Goal: Task Accomplishment & Management: Use online tool/utility

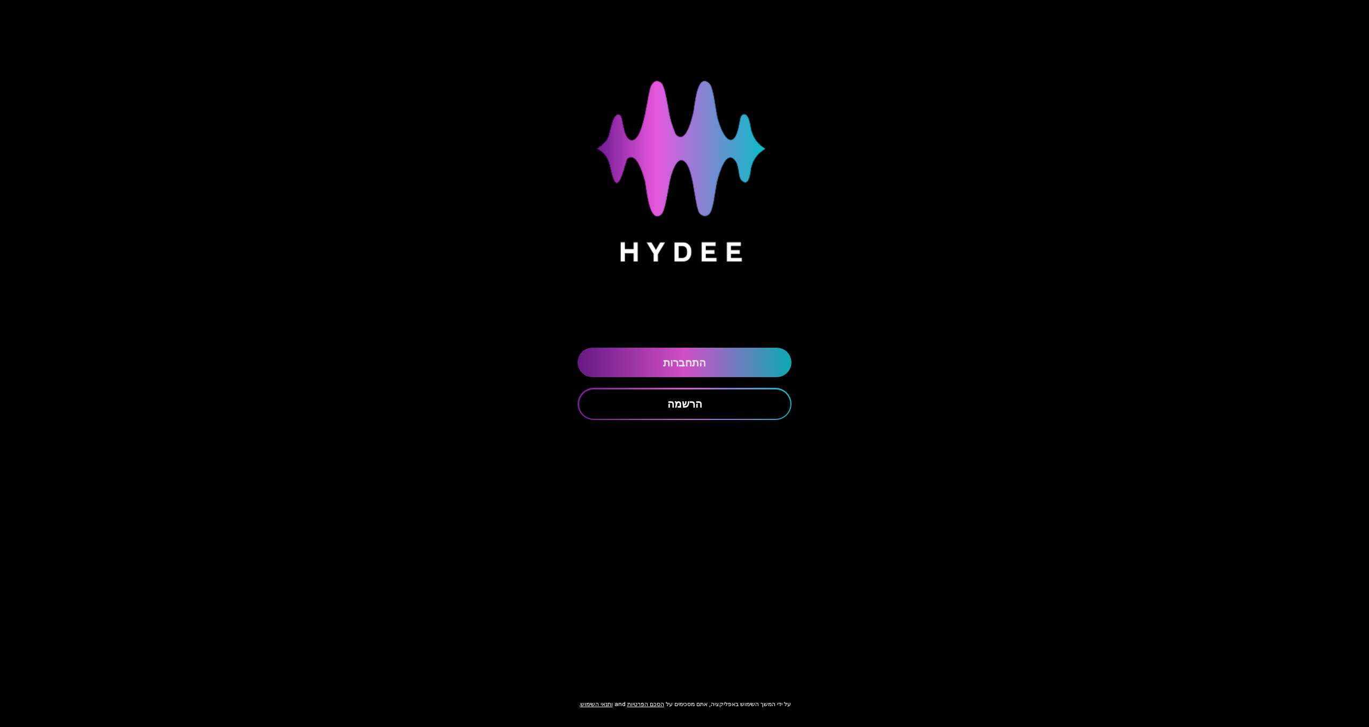
click at [677, 358] on link "התחברות" at bounding box center [685, 362] width 214 height 29
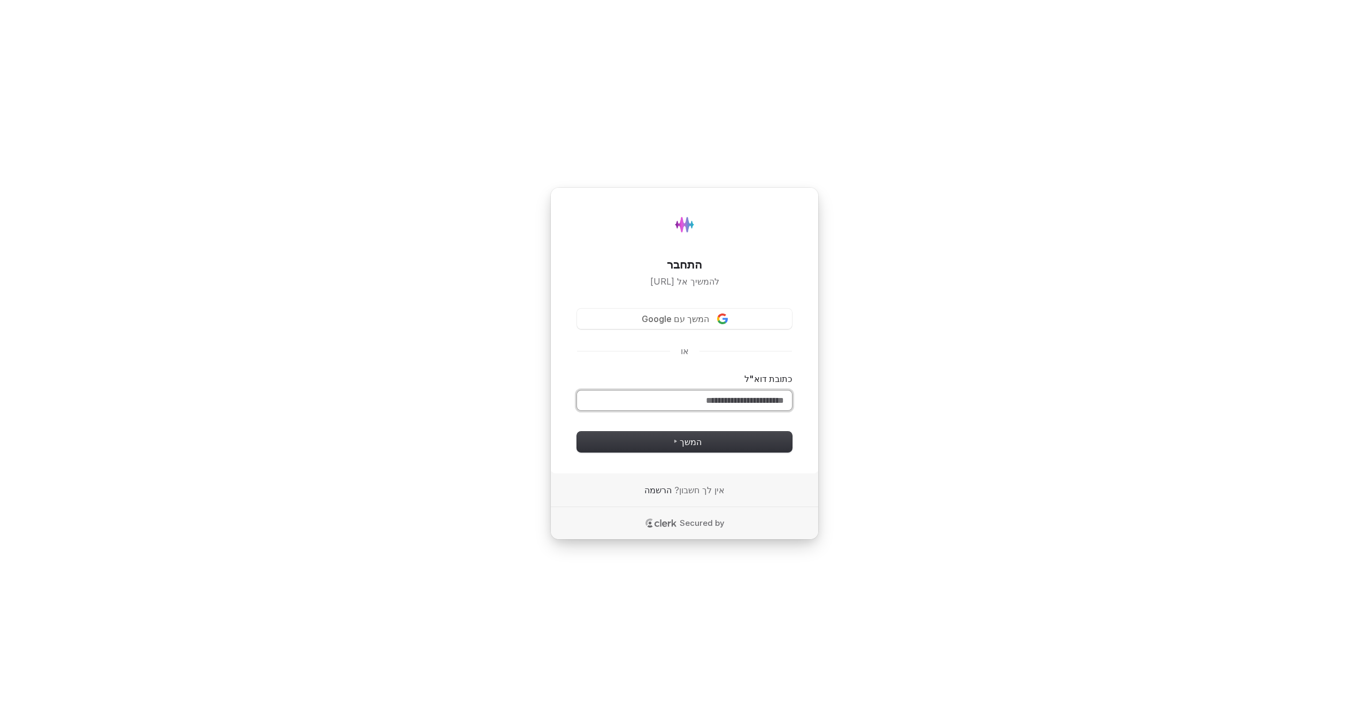
click at [698, 397] on input "כתובת דוא"ל" at bounding box center [684, 400] width 215 height 20
click at [808, 413] on div "התחבר להמשיך אל [URL] המשך עם Google או כתובת דוא"ל סיסמה המשך" at bounding box center [684, 330] width 268 height 286
click at [757, 399] on input "כתובת דוא"ל" at bounding box center [684, 400] width 215 height 20
click at [702, 440] on button "המשך" at bounding box center [684, 442] width 215 height 20
type input "**********"
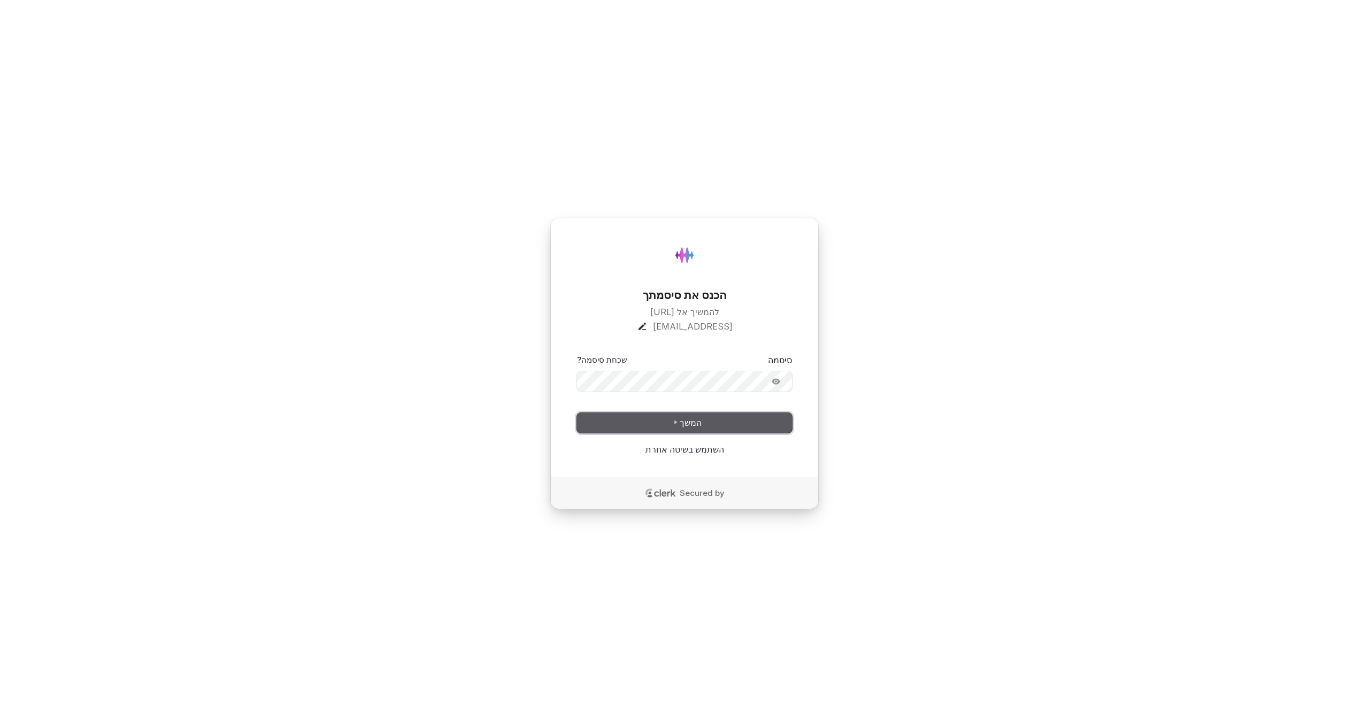
click at [702, 427] on span "המשך" at bounding box center [684, 423] width 34 height 12
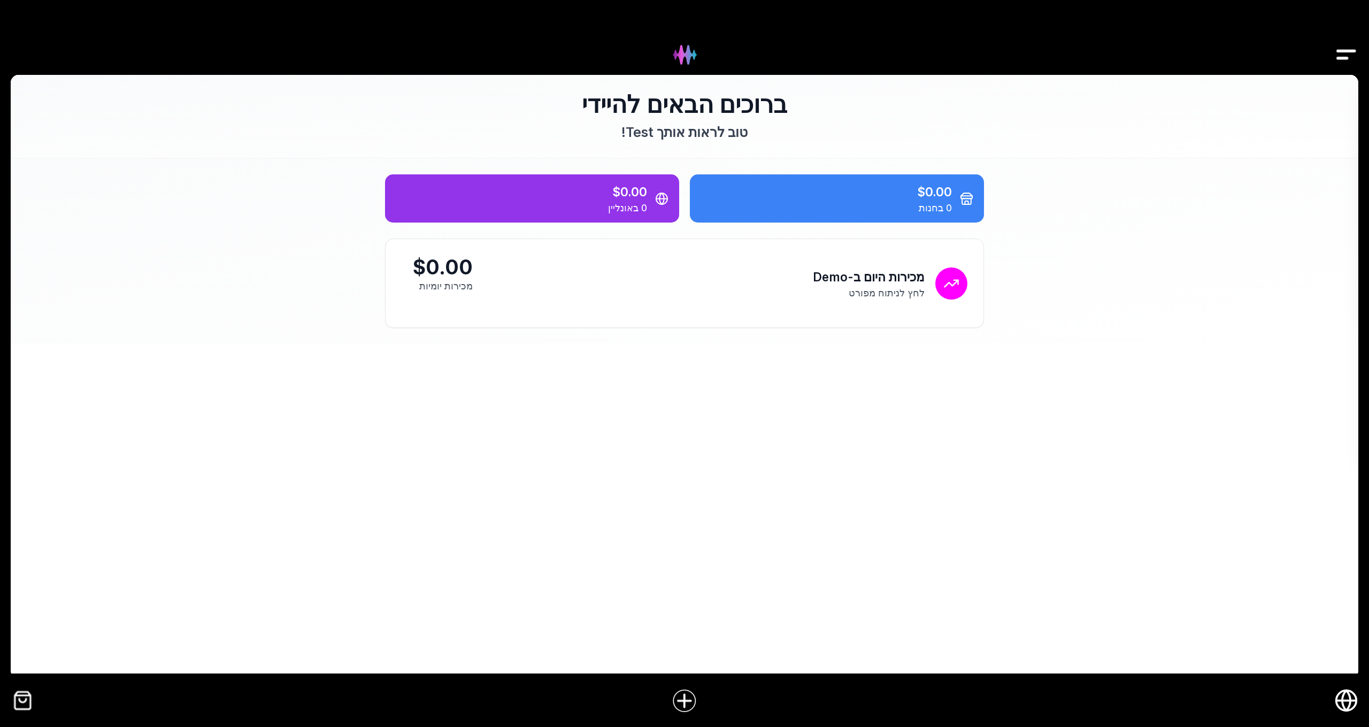
click at [1351, 703] on icon "חנות אונליין" at bounding box center [1346, 700] width 24 height 24
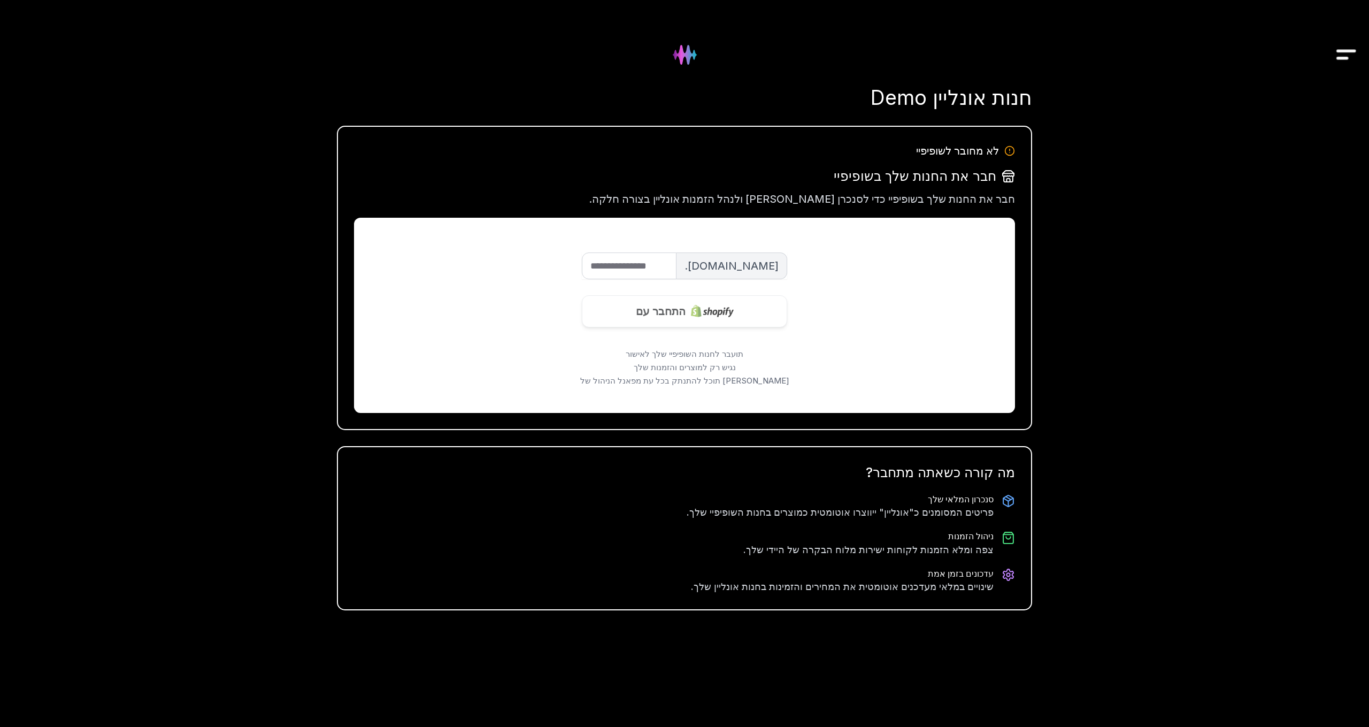
click at [648, 269] on input "שם החנות" at bounding box center [629, 265] width 95 height 27
type input "*********"
click at [687, 316] on button "התחבר עם" at bounding box center [684, 311] width 205 height 32
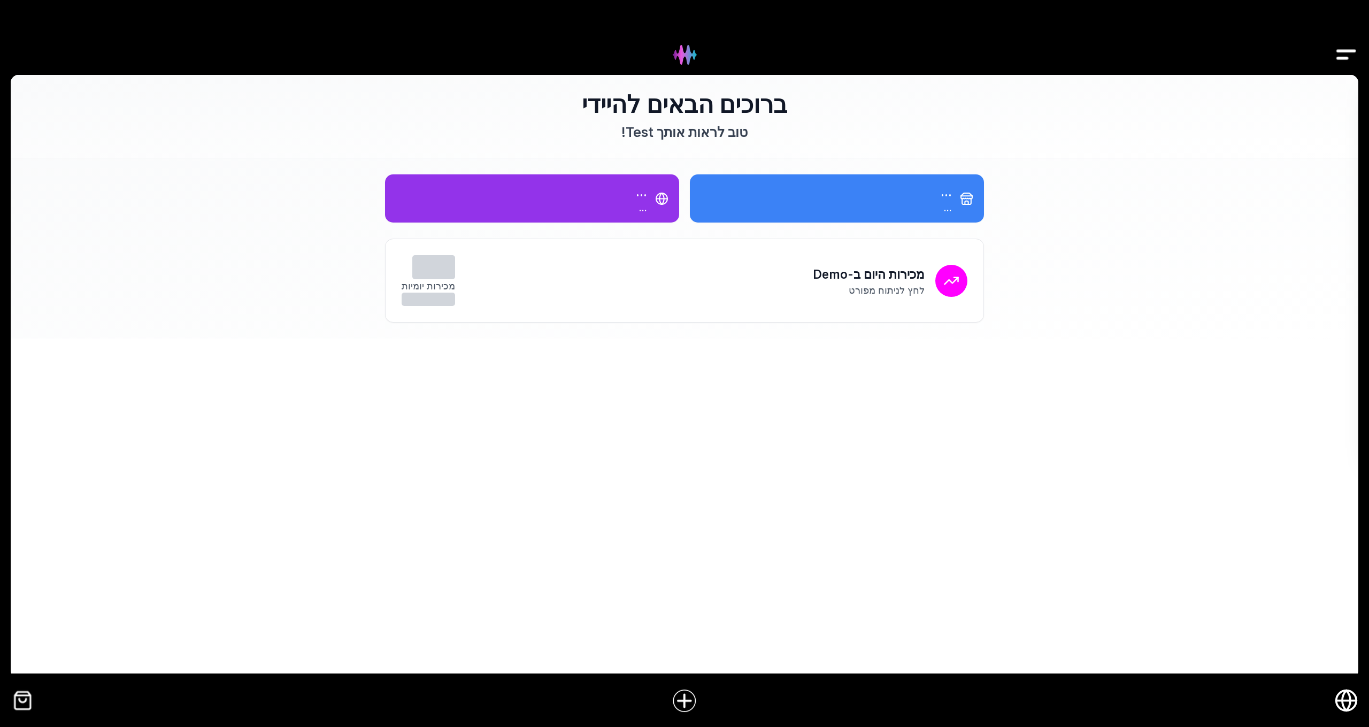
click at [1342, 706] on icon "חנות אונליין" at bounding box center [1346, 700] width 24 height 24
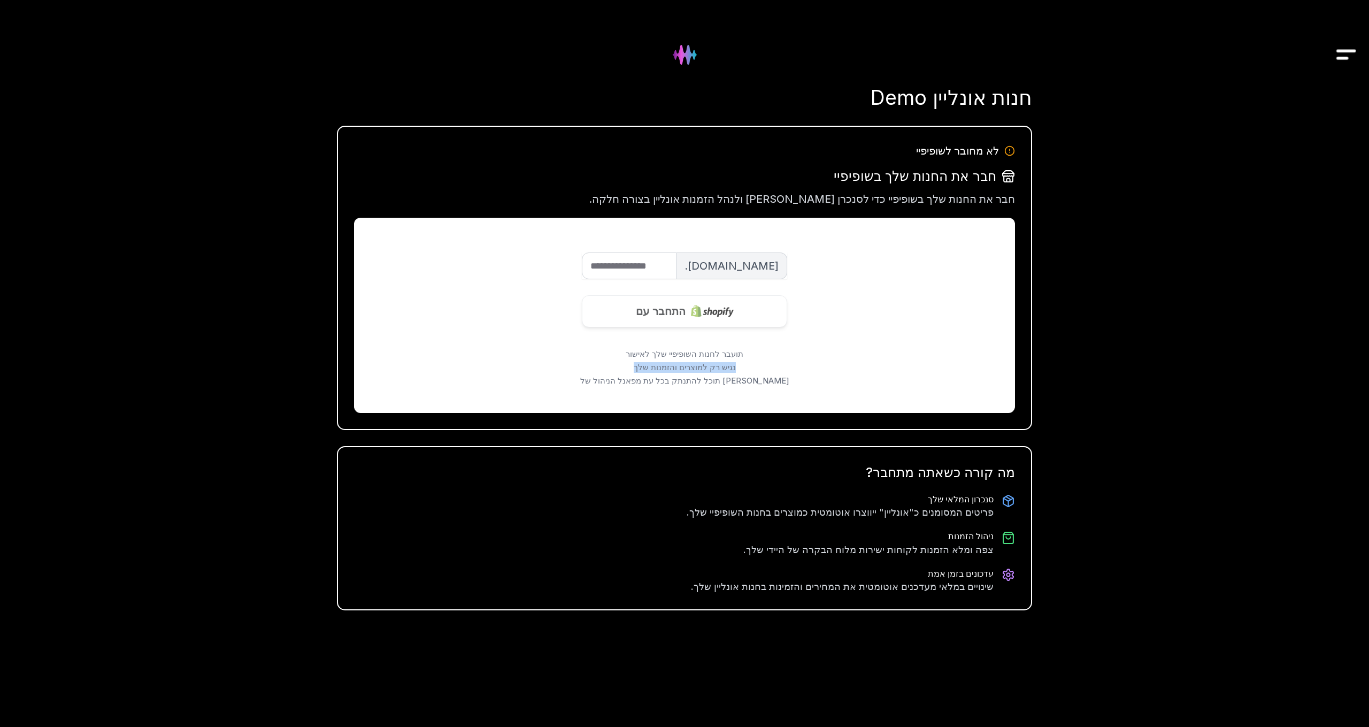
drag, startPoint x: 633, startPoint y: 367, endPoint x: 748, endPoint y: 372, distance: 115.6
click at [748, 372] on p "נגיש רק למוצרים והזמנות שלך" at bounding box center [684, 367] width 299 height 11
copy p "נגיש רק למוצרים והזמנות שלך"
